Goal: Find specific page/section

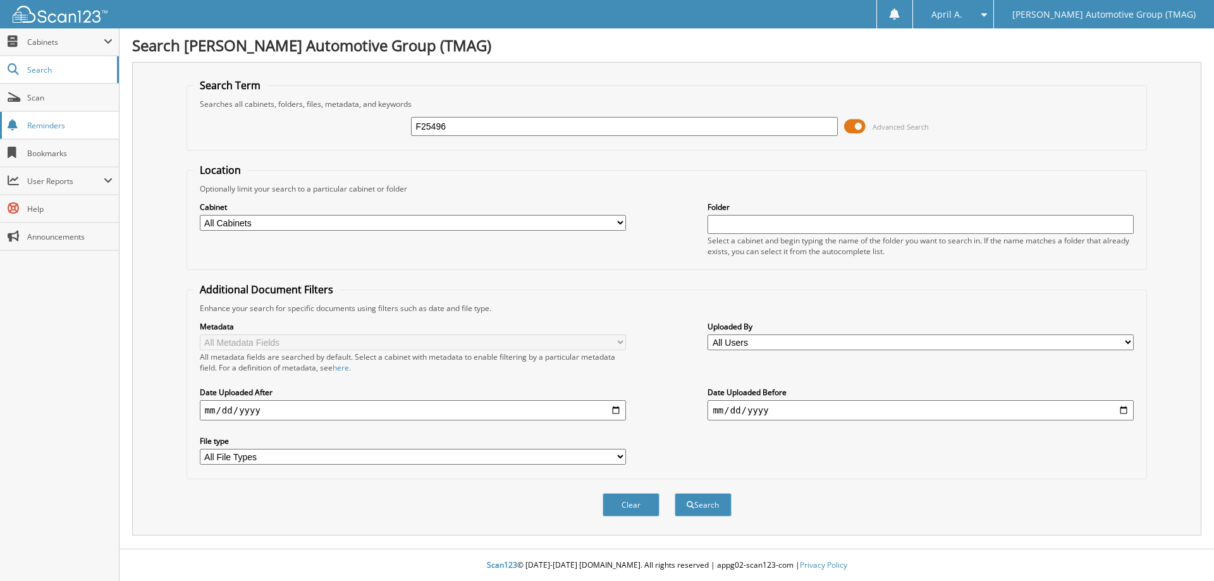
type input "F25496"
click at [675, 493] on button "Search" at bounding box center [703, 504] width 57 height 23
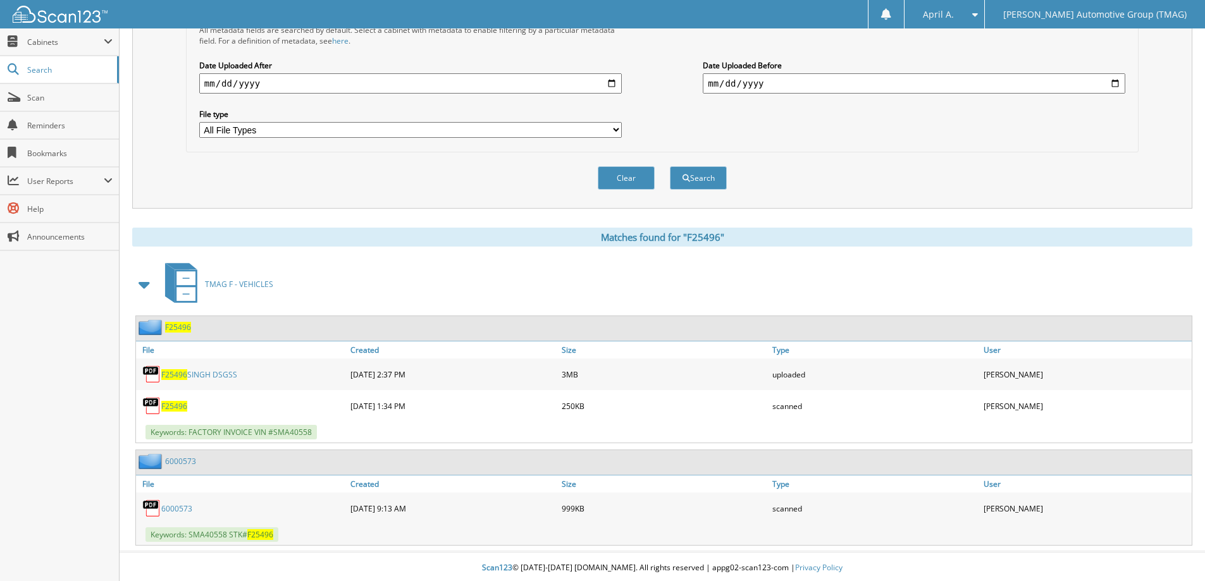
scroll to position [330, 0]
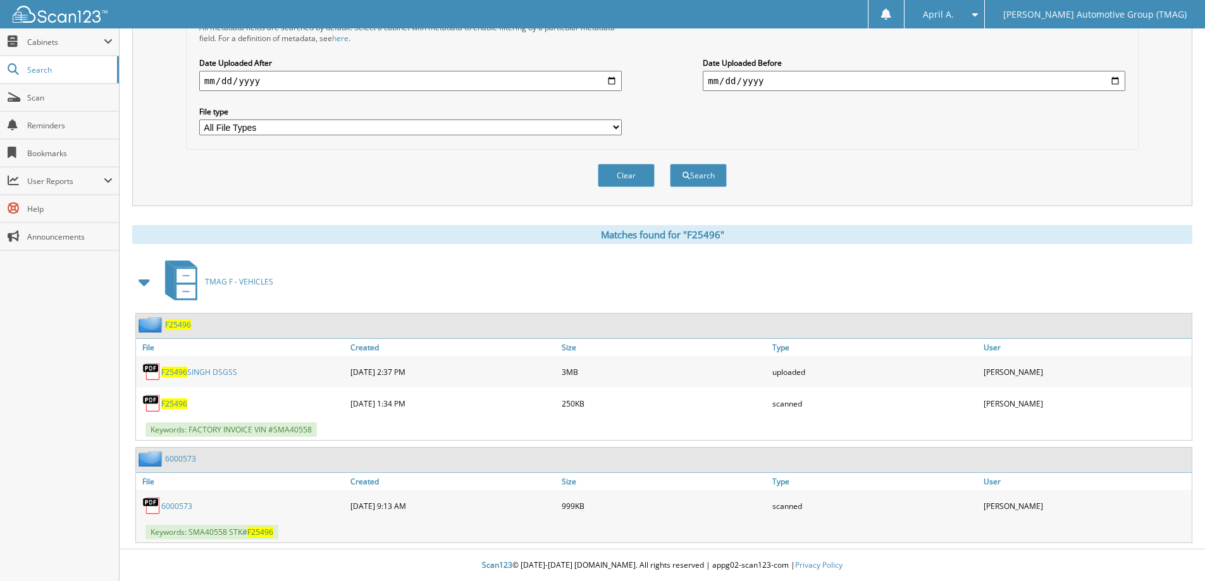
click at [174, 327] on span "F25496" at bounding box center [178, 324] width 26 height 11
